Goal: Navigation & Orientation: Find specific page/section

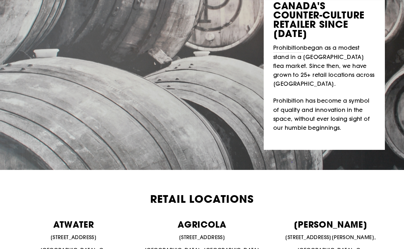
scroll to position [195, 0]
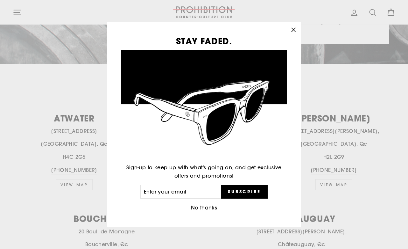
drag, startPoint x: 294, startPoint y: 28, endPoint x: 299, endPoint y: 59, distance: 31.3
click at [294, 28] on icon "button" at bounding box center [293, 29] width 9 height 9
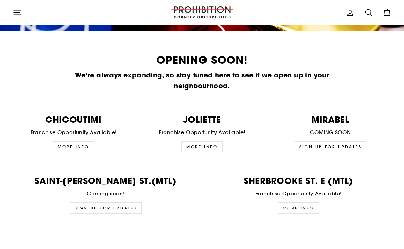
scroll to position [1600, 0]
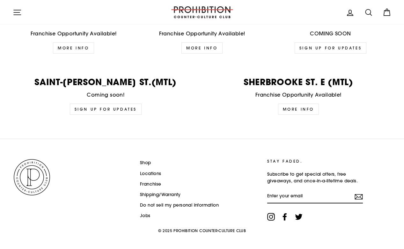
click at [149, 158] on link "Shop" at bounding box center [145, 163] width 11 height 10
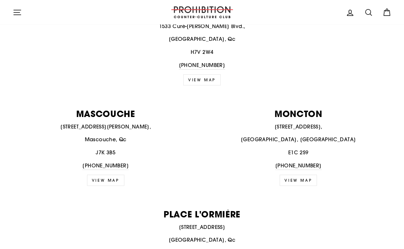
scroll to position [470, 0]
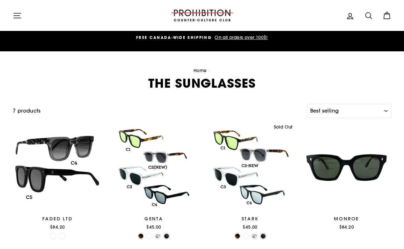
select select "best-selling"
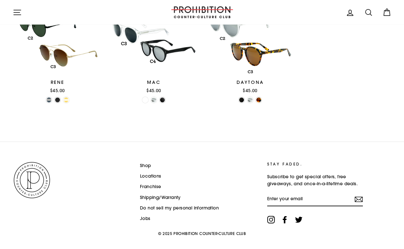
scroll to position [262, 0]
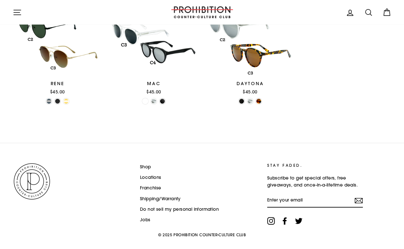
click at [146, 162] on link "Shop" at bounding box center [145, 167] width 11 height 10
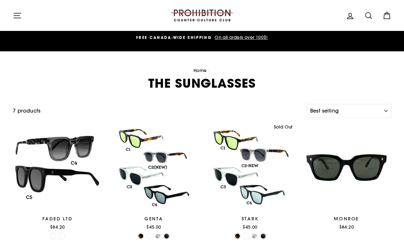
select select "best-selling"
